Goal: Information Seeking & Learning: Learn about a topic

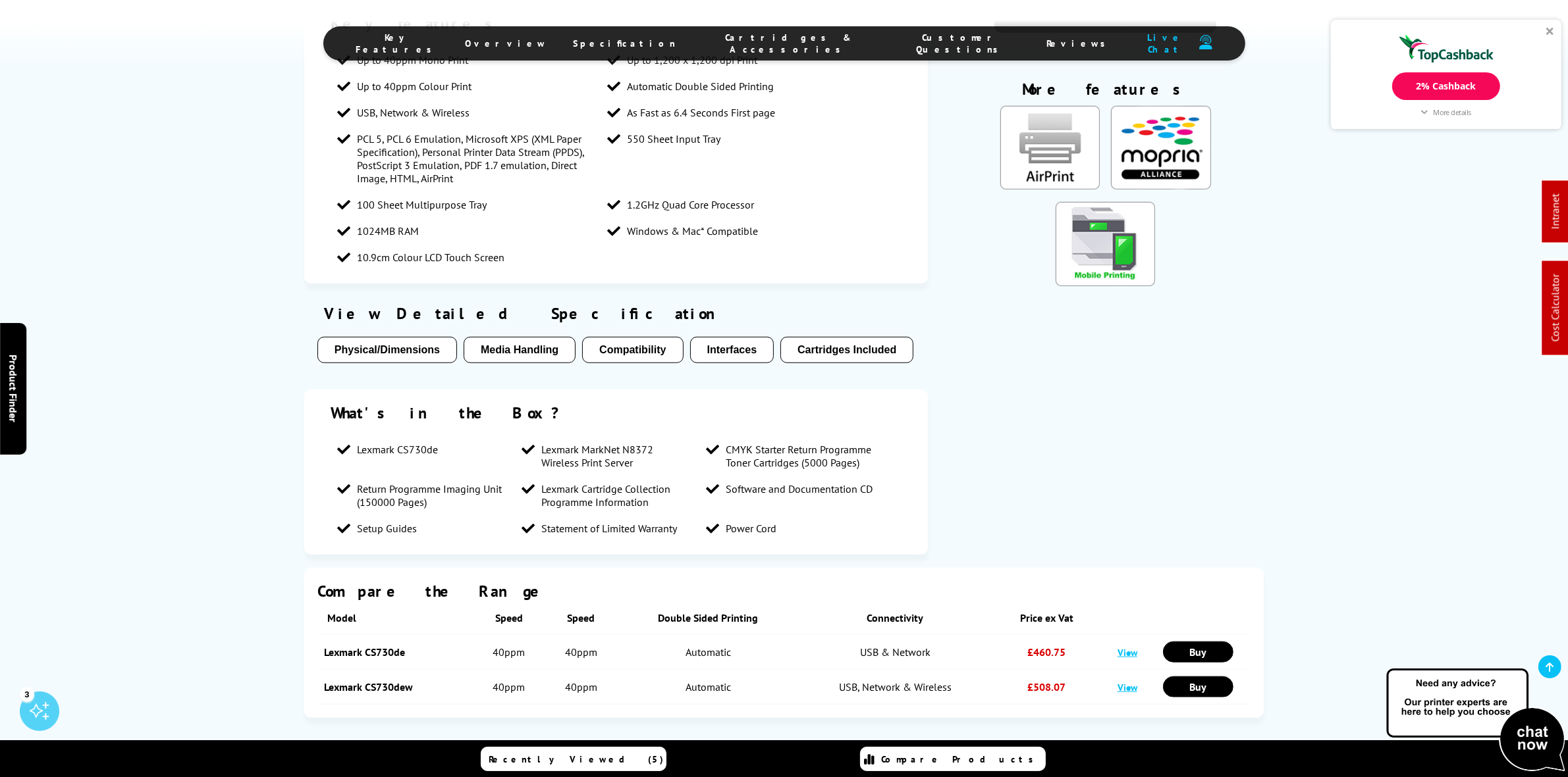
scroll to position [1389, 0]
